Goal: Information Seeking & Learning: Learn about a topic

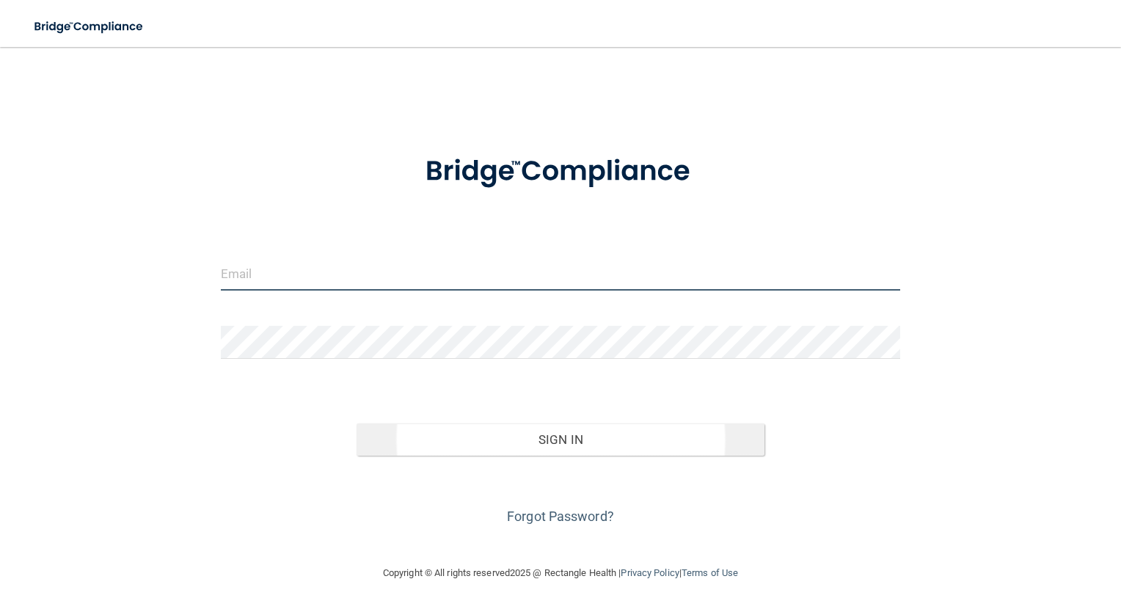
type input "[EMAIL_ADDRESS][DOMAIN_NAME]"
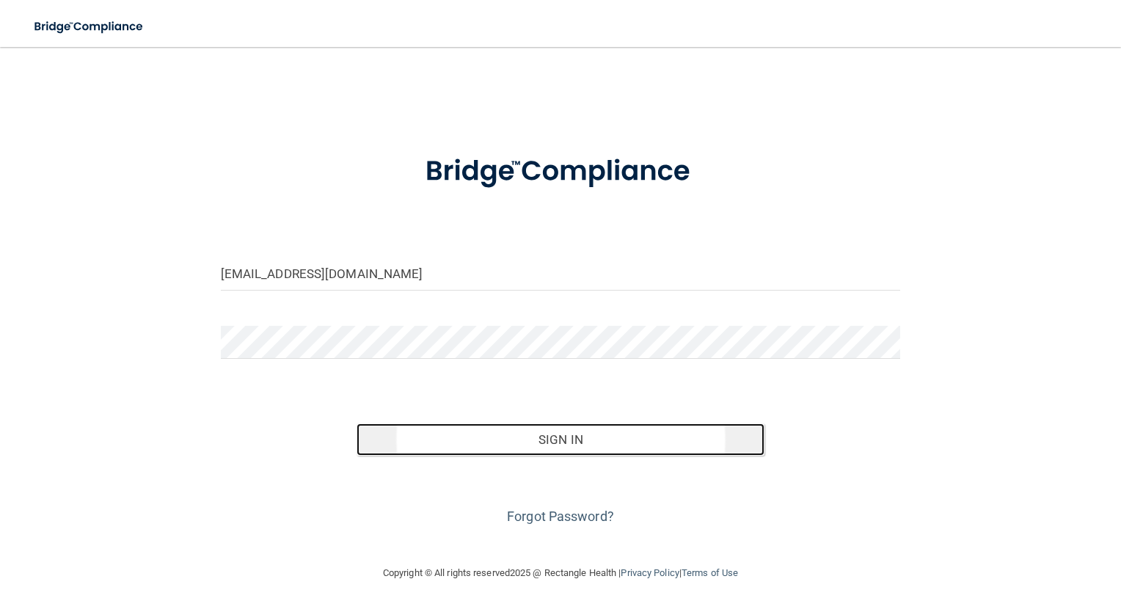
click at [565, 451] on button "Sign In" at bounding box center [560, 439] width 408 height 32
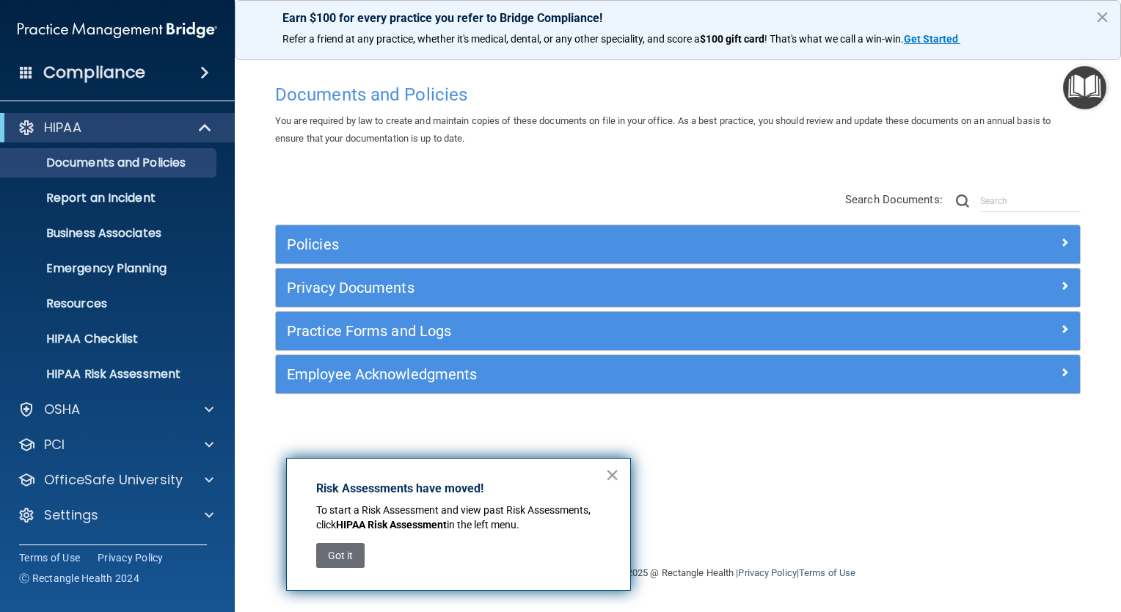
click at [194, 95] on div "Compliance HIPAA Documents and Policies Report an Incident Business Associates …" at bounding box center [117, 306] width 235 height 612
click at [202, 72] on span at bounding box center [204, 73] width 9 height 18
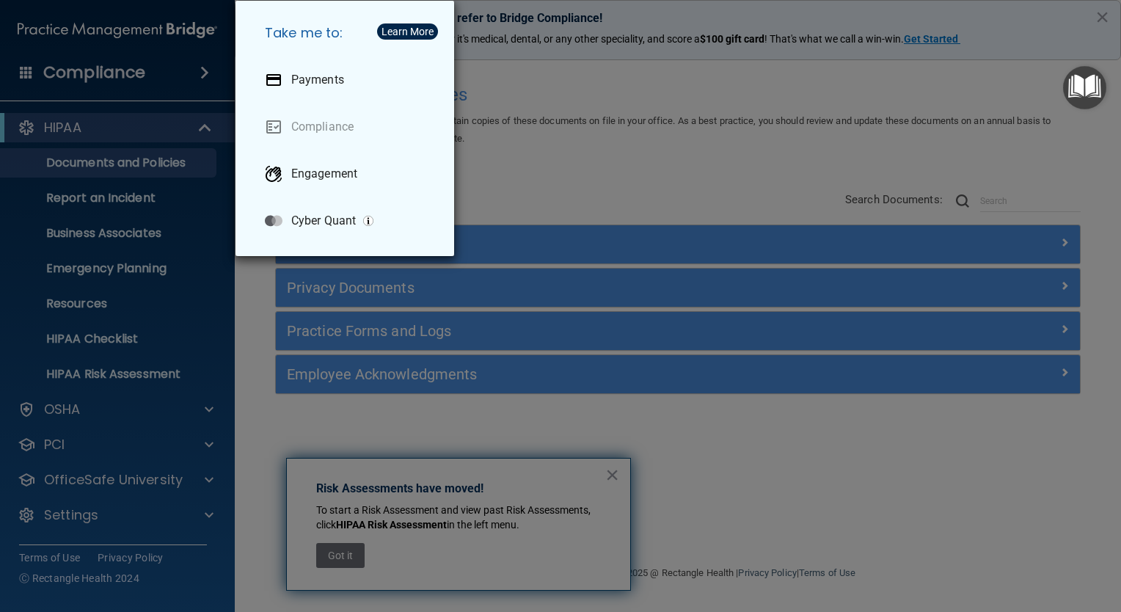
click at [703, 397] on div "Take me to: Payments Compliance Engagement Cyber Quant" at bounding box center [560, 306] width 1121 height 612
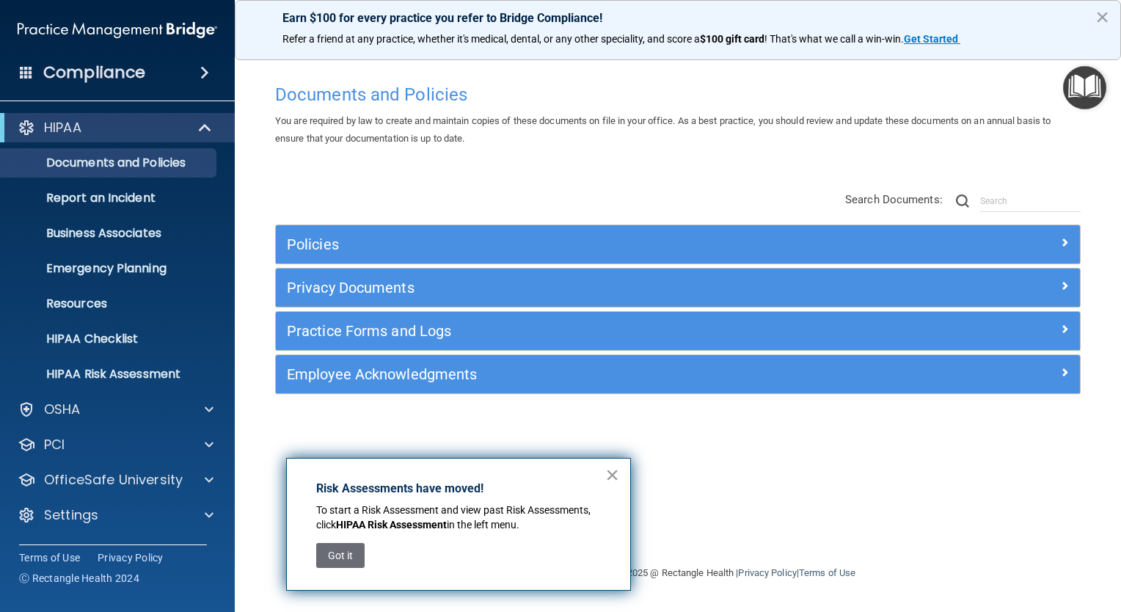
click at [615, 470] on button "×" at bounding box center [612, 474] width 14 height 23
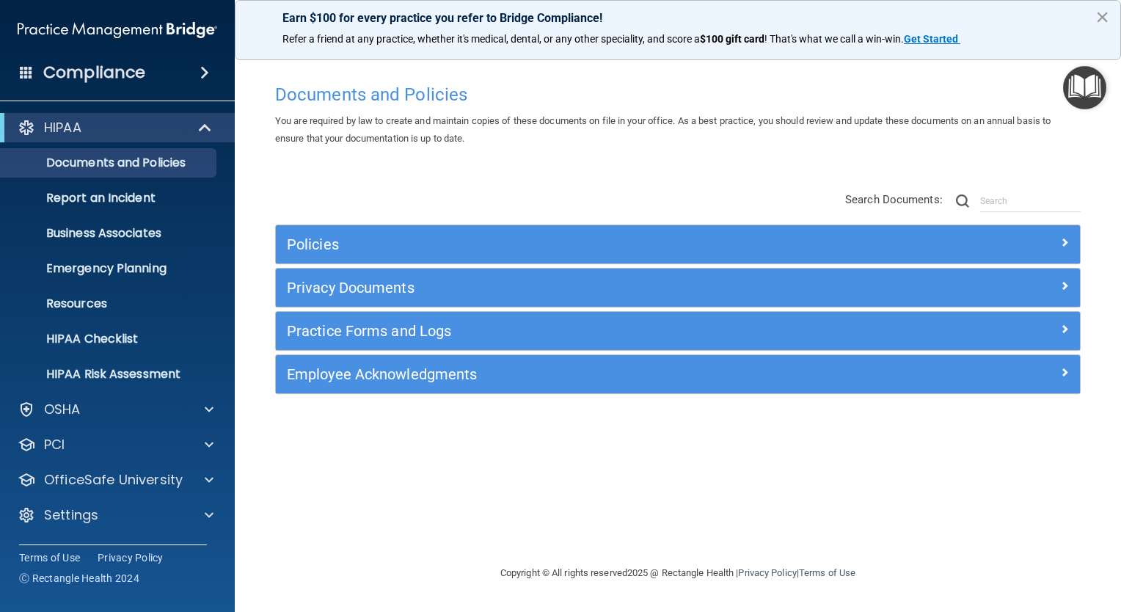
click at [1100, 15] on button "×" at bounding box center [1102, 16] width 14 height 23
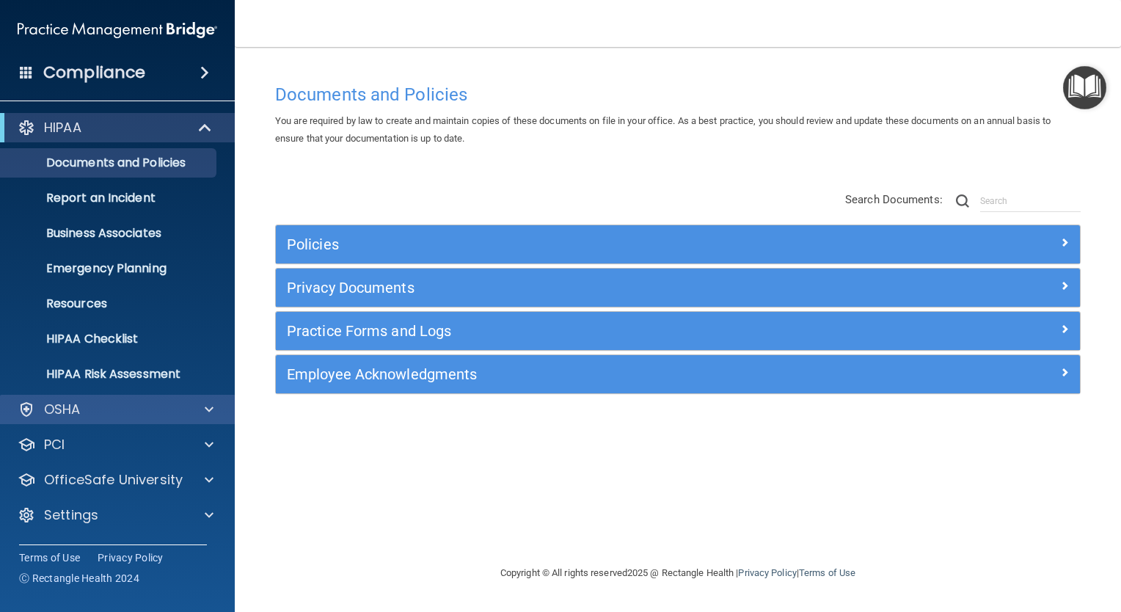
click at [202, 419] on div "OSHA" at bounding box center [117, 409] width 235 height 29
click at [209, 411] on span at bounding box center [209, 409] width 9 height 18
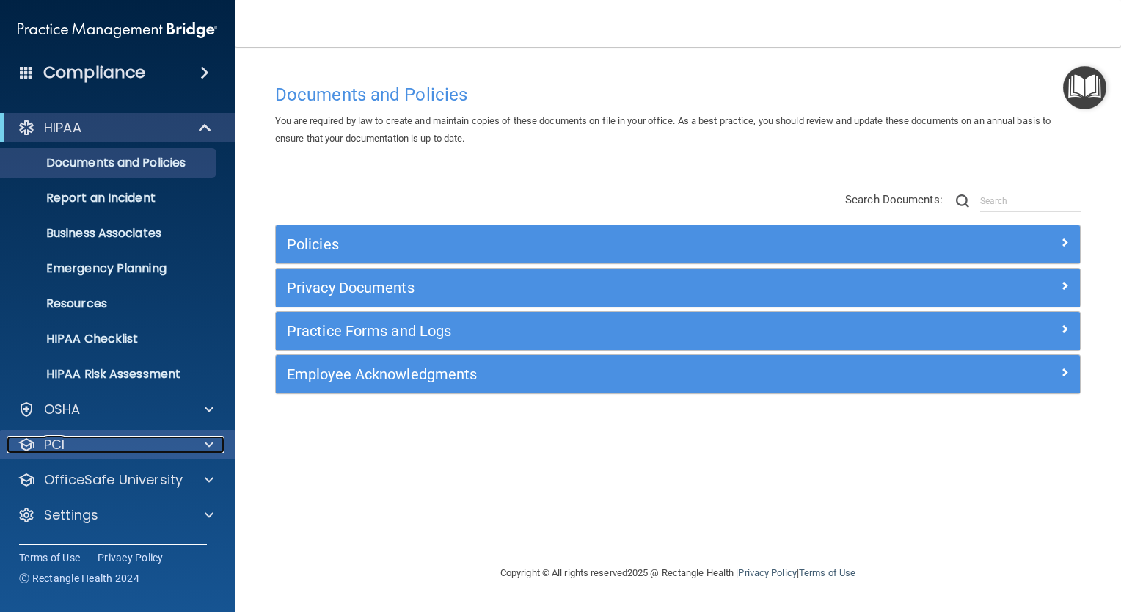
click at [210, 447] on span at bounding box center [209, 445] width 9 height 18
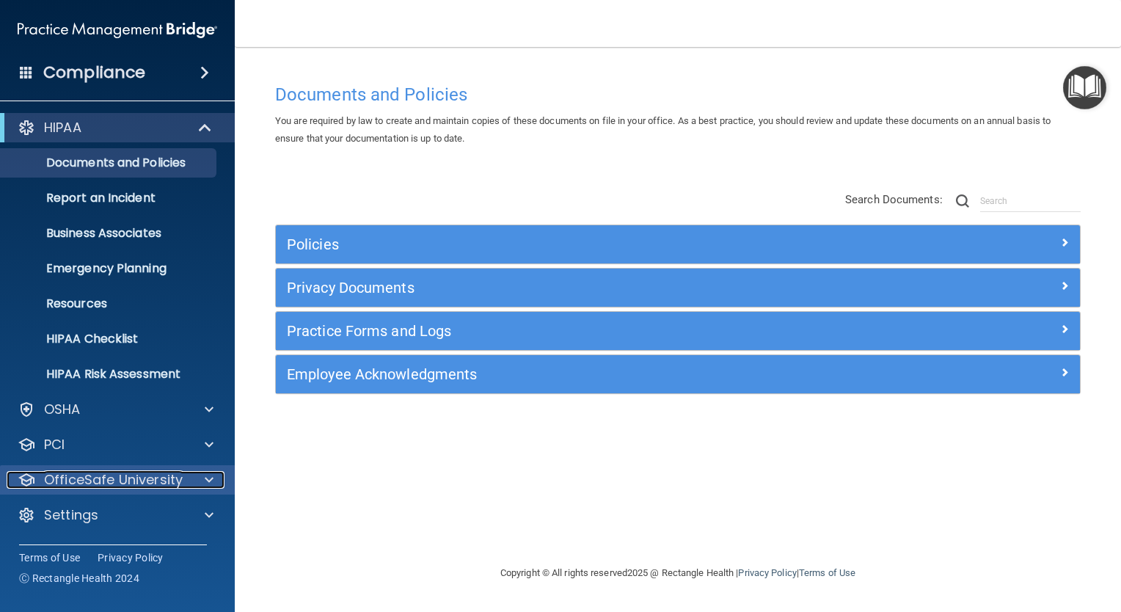
click at [211, 477] on span at bounding box center [209, 480] width 9 height 18
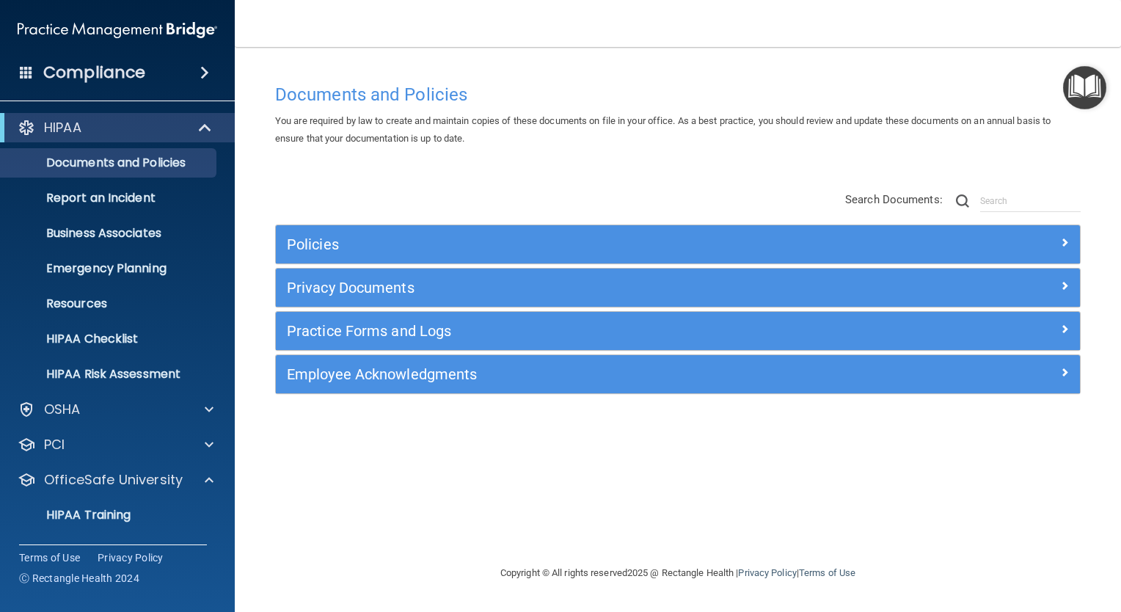
click at [932, 448] on div "Documents and Policies You are required by law to create and maintain copies of…" at bounding box center [677, 320] width 827 height 488
click at [663, 465] on div "Documents and Policies You are required by law to create and maintain copies of…" at bounding box center [677, 320] width 827 height 488
click at [122, 230] on p "Business Associates" at bounding box center [110, 233] width 200 height 15
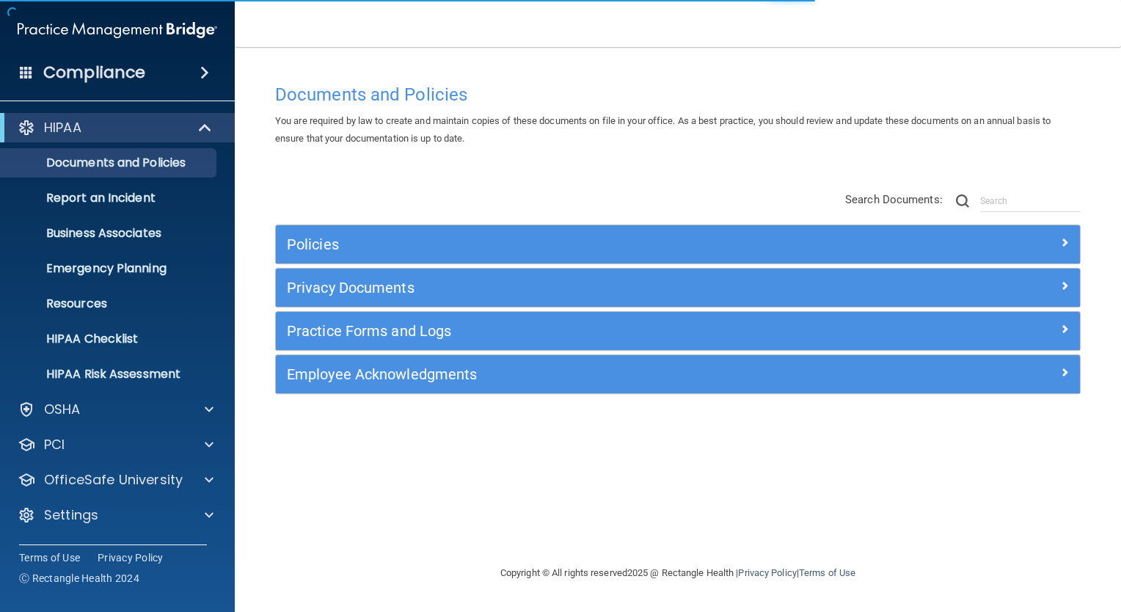
click at [202, 70] on span at bounding box center [204, 73] width 9 height 18
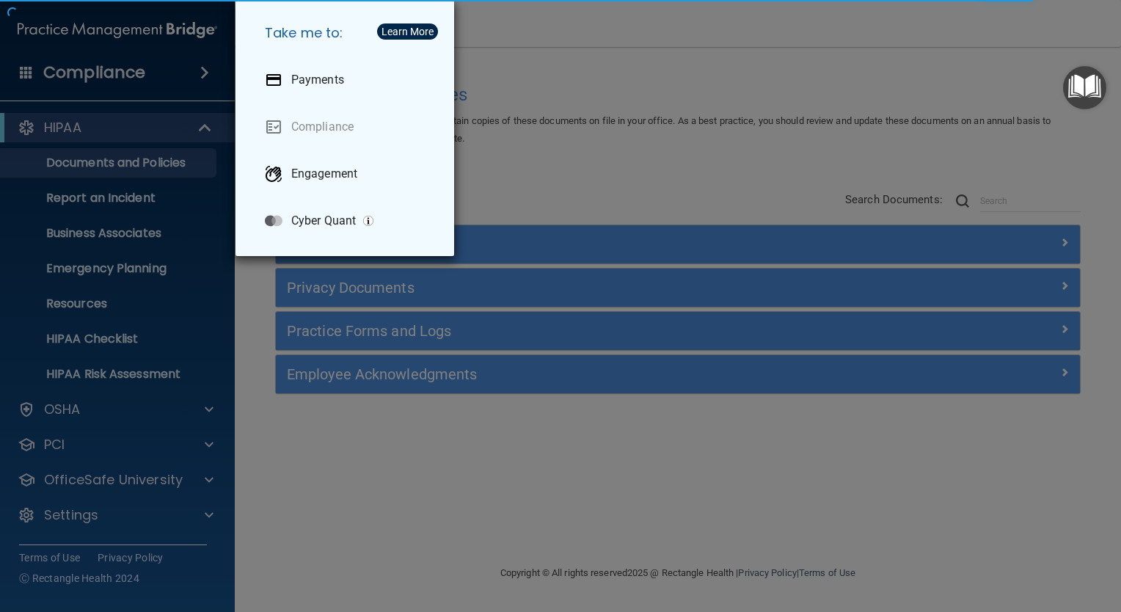
click at [126, 78] on div "Take me to: Payments Compliance Engagement Cyber Quant" at bounding box center [560, 306] width 1121 height 612
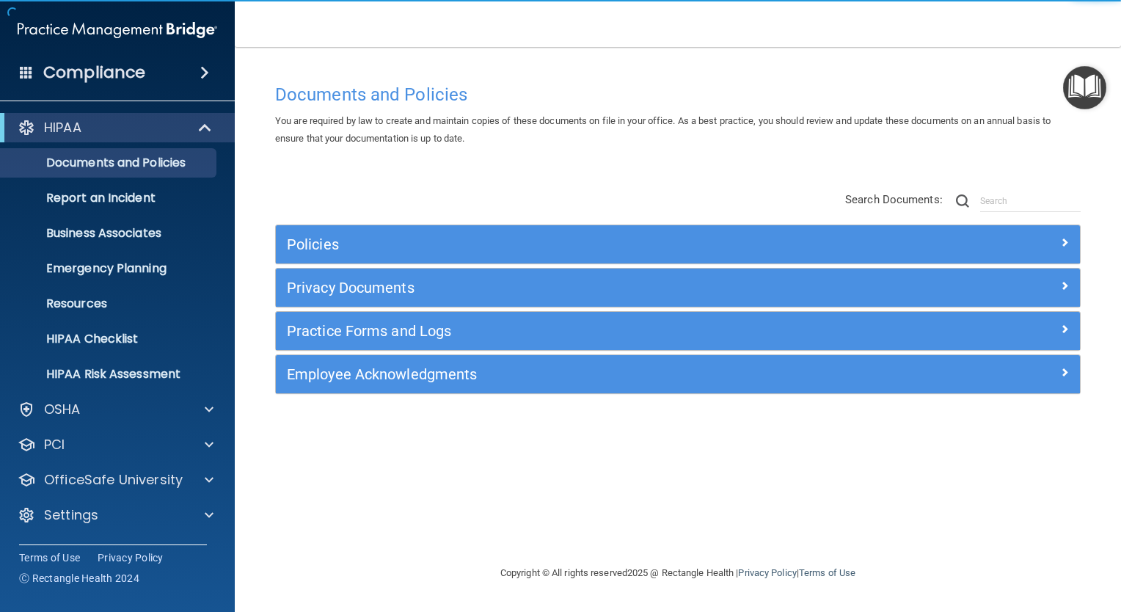
click at [125, 78] on h4 "Compliance" at bounding box center [94, 72] width 102 height 21
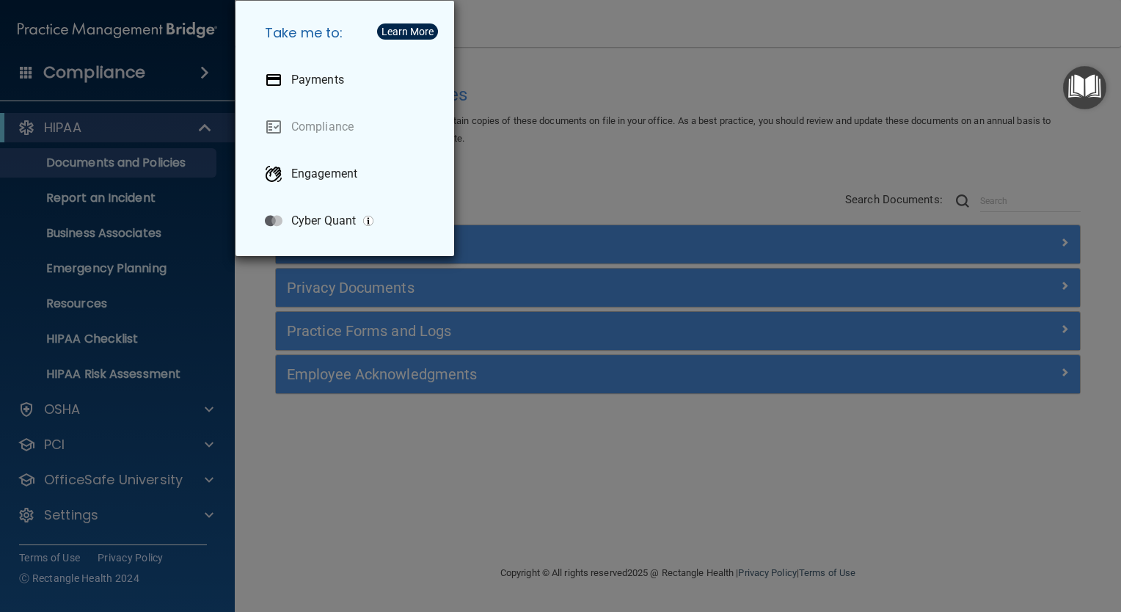
click at [408, 563] on div "Take me to: Payments Compliance Engagement Cyber Quant" at bounding box center [560, 306] width 1121 height 612
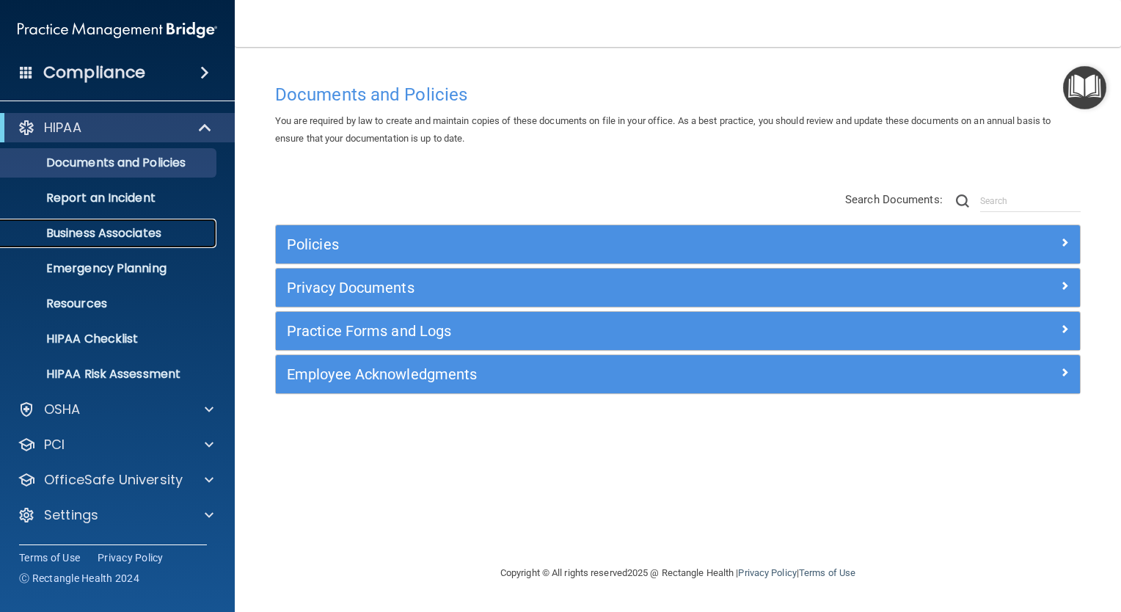
click at [136, 234] on p "Business Associates" at bounding box center [110, 233] width 200 height 15
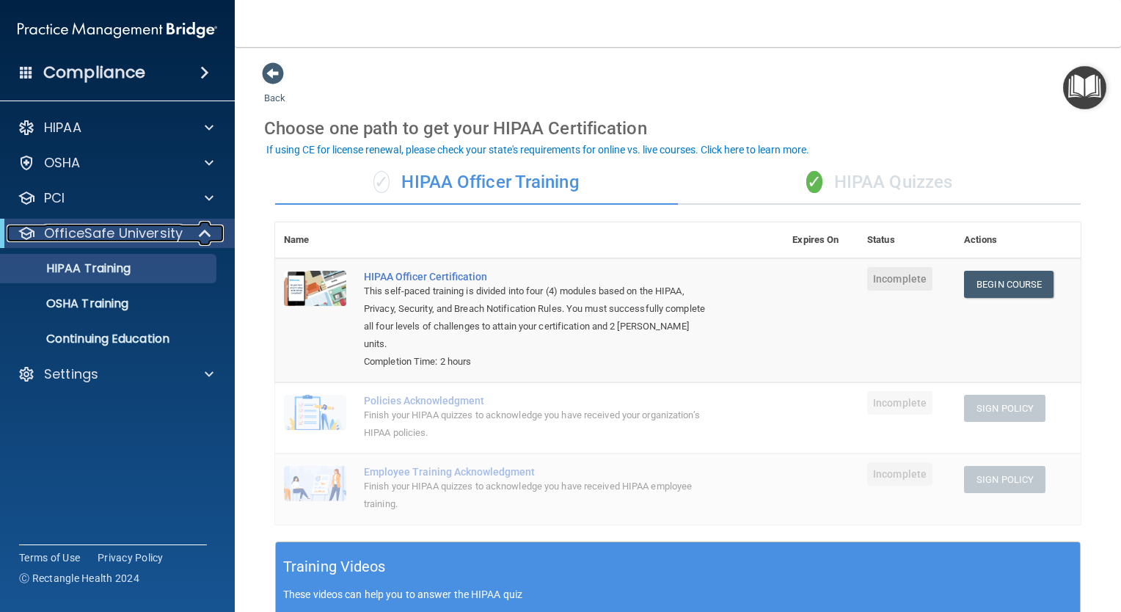
click at [208, 235] on span at bounding box center [206, 233] width 12 height 18
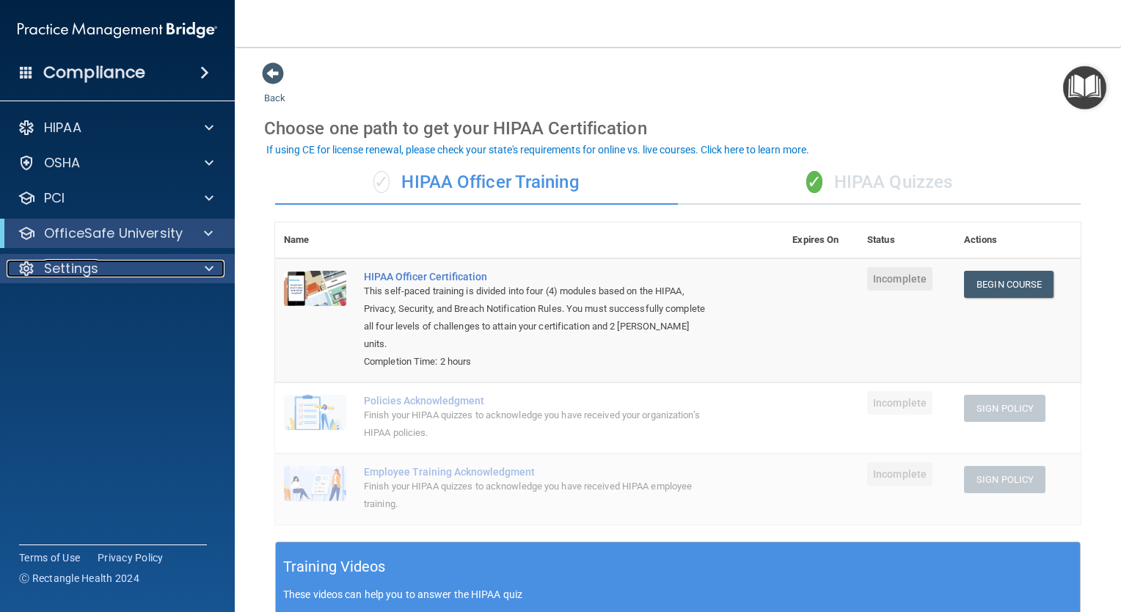
click at [208, 268] on span at bounding box center [209, 269] width 9 height 18
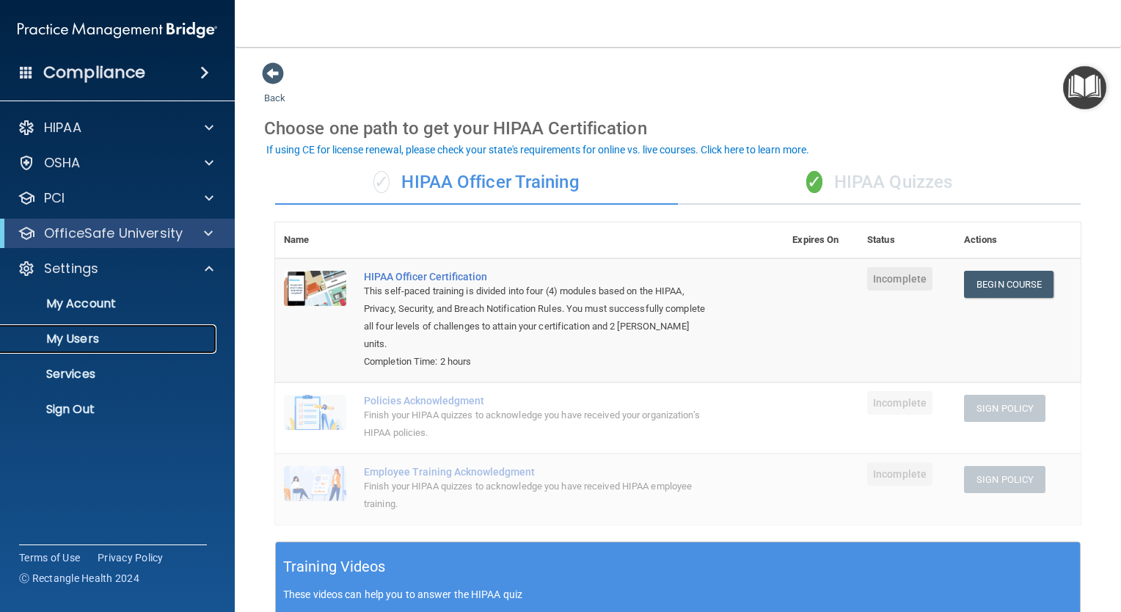
click at [125, 341] on p "My Users" at bounding box center [110, 338] width 200 height 15
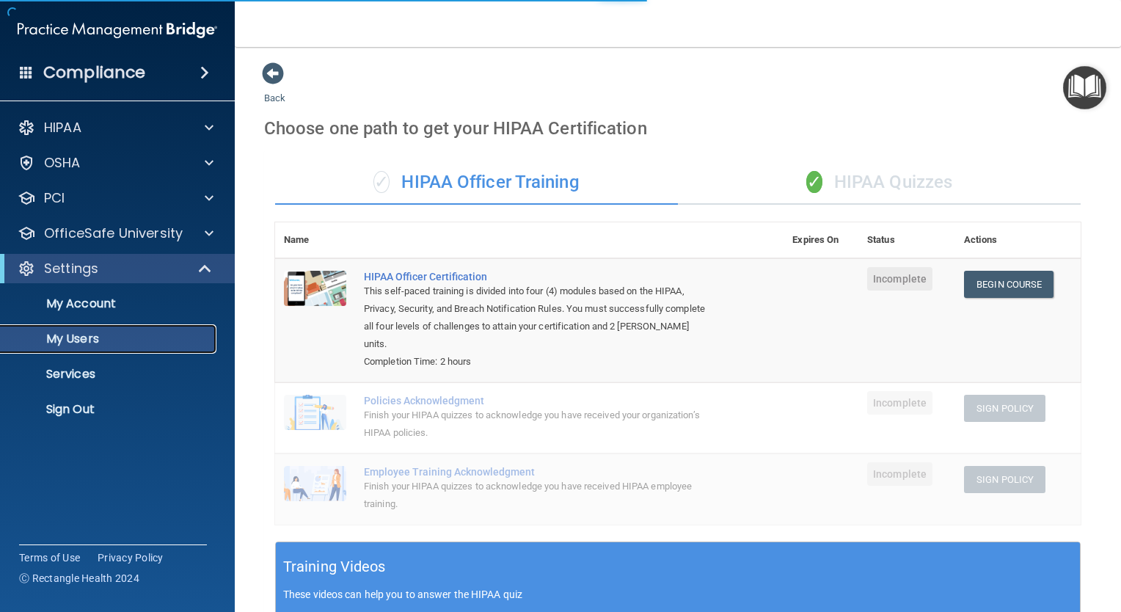
select select "20"
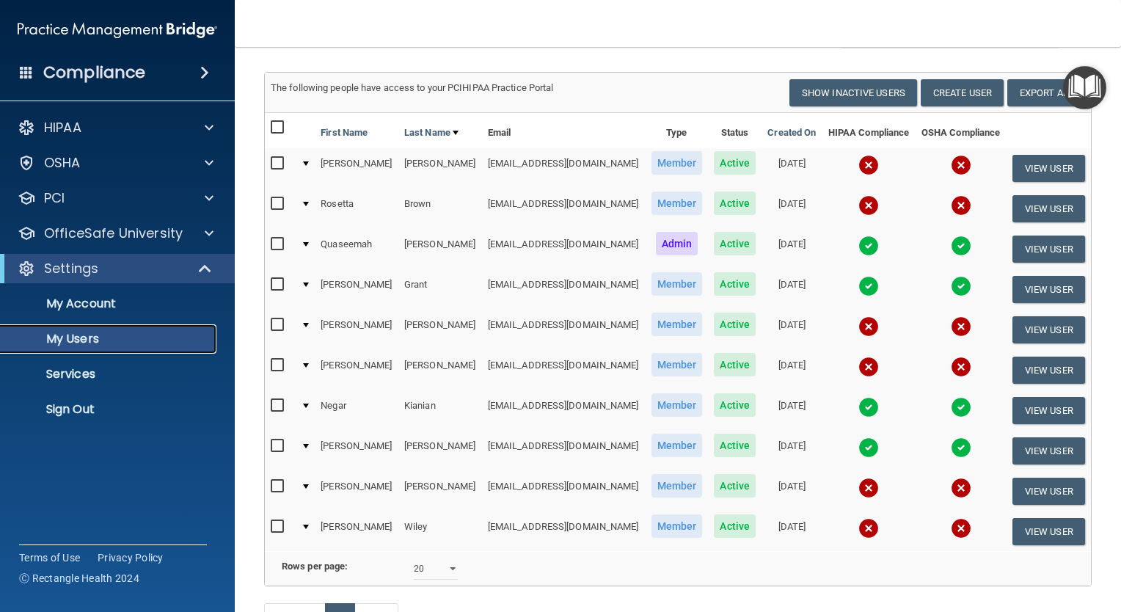
scroll to position [97, 0]
